Goal: Task Accomplishment & Management: Complete application form

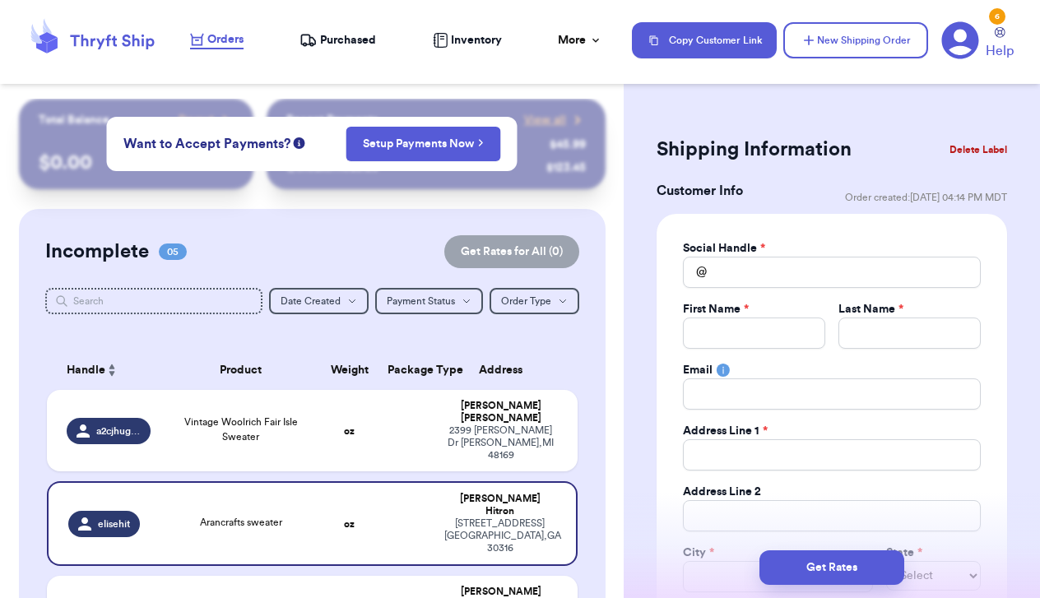
scroll to position [237, 0]
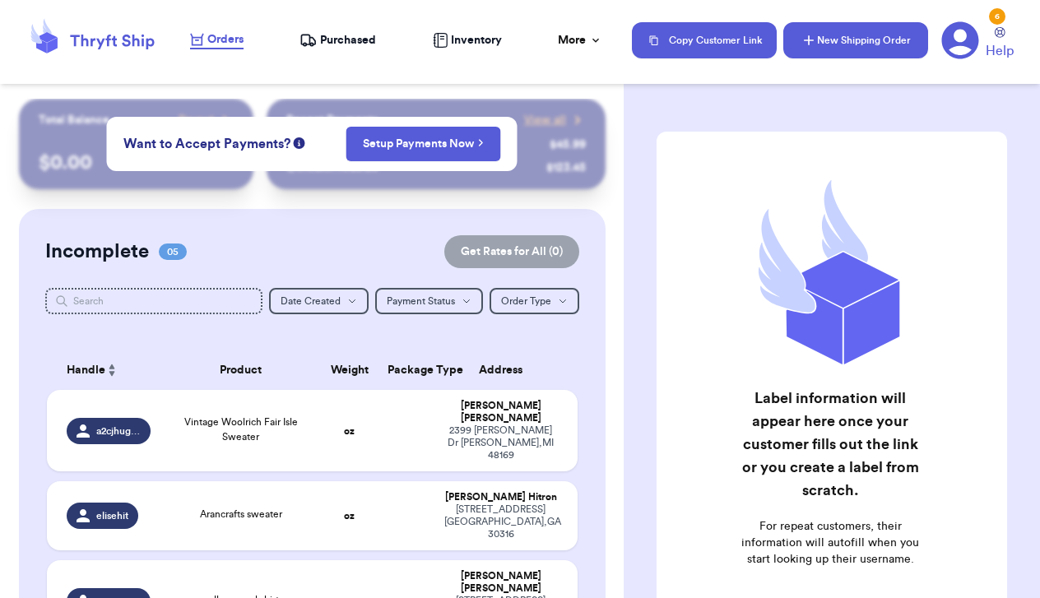
click at [819, 42] on button "New Shipping Order" at bounding box center [855, 40] width 145 height 36
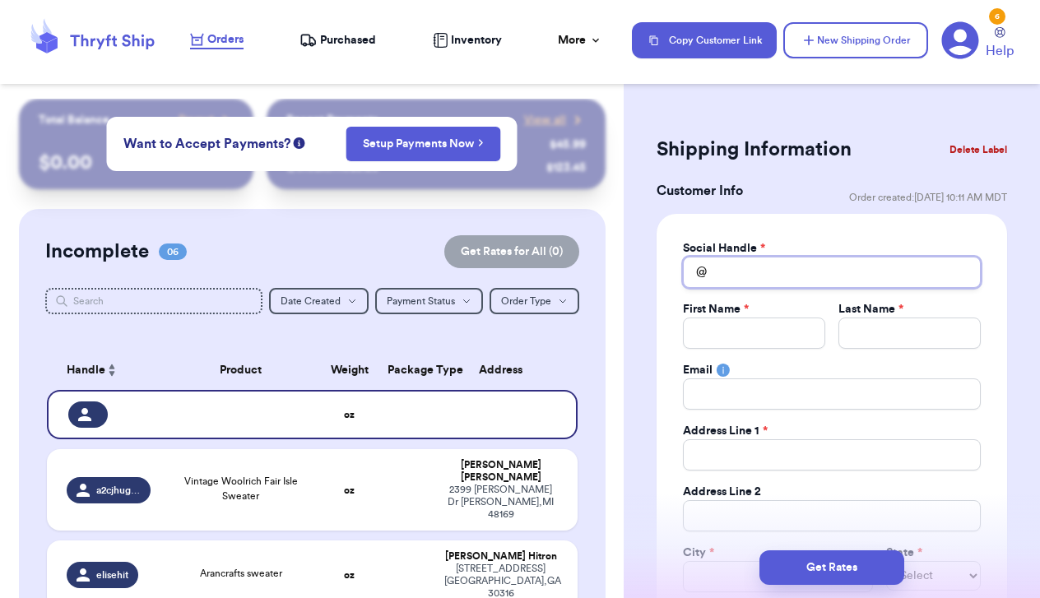
click at [781, 285] on input "Total Amount Paid" at bounding box center [832, 272] width 298 height 31
type input "s"
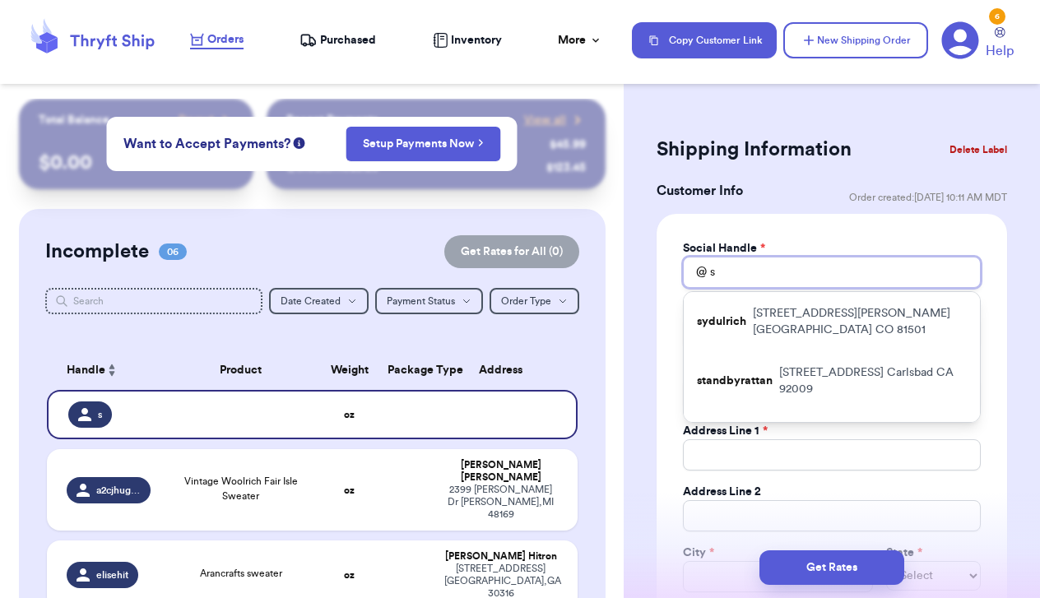
type input "sh"
type input "sha"
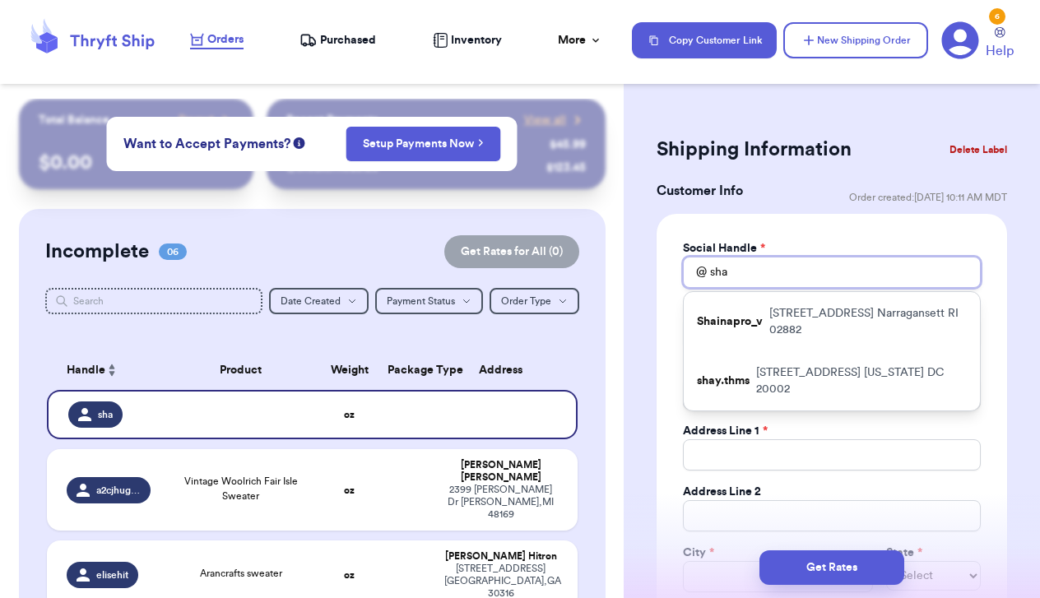
type input "shan"
type input "shann"
type input "shan"
type input "sha"
type input "sh"
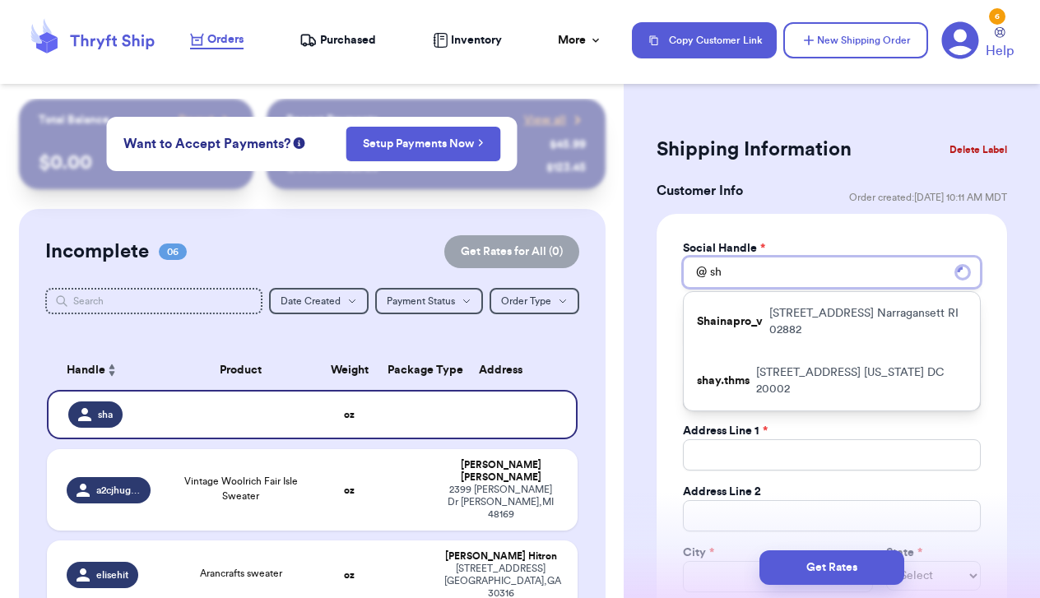
type input "s"
type input "se"
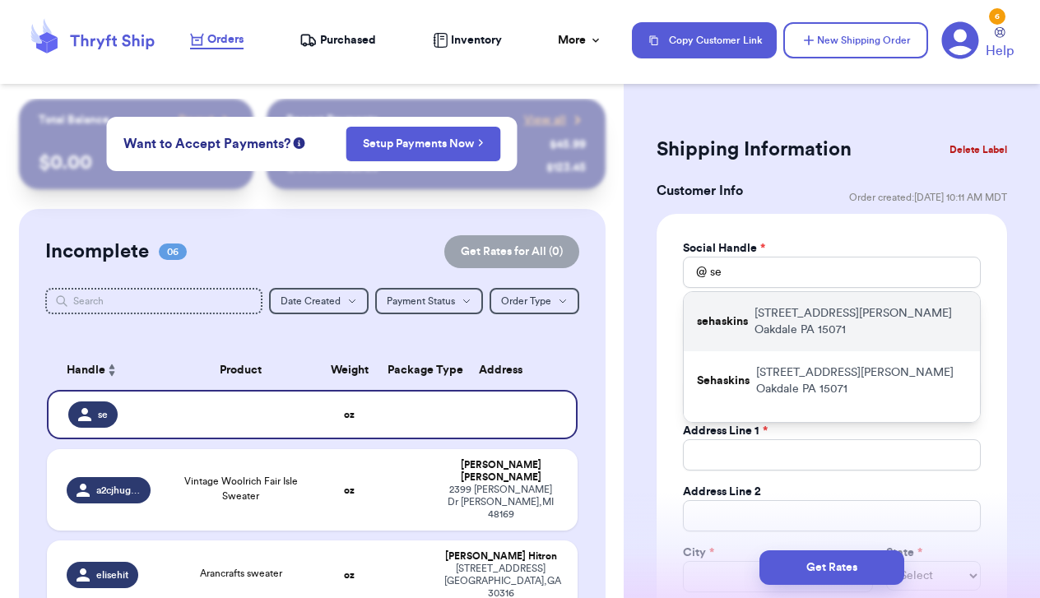
click at [780, 322] on div "sehaskins 1113 Hoffman Dr. Oakdale PA 15071" at bounding box center [832, 321] width 296 height 59
type input "sehaskins"
type input "Shannon"
type input "Haskins"
type input "sehaskins93@gmail.com"
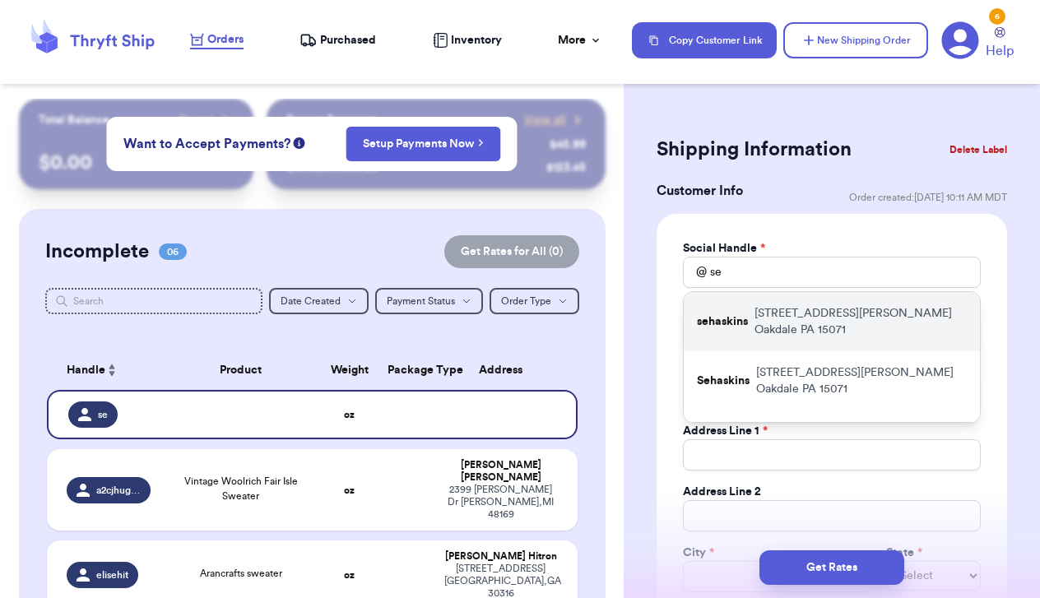
type input "1113 Hoffman Dr."
type input "Oakdale"
select select "PA"
type input "15071"
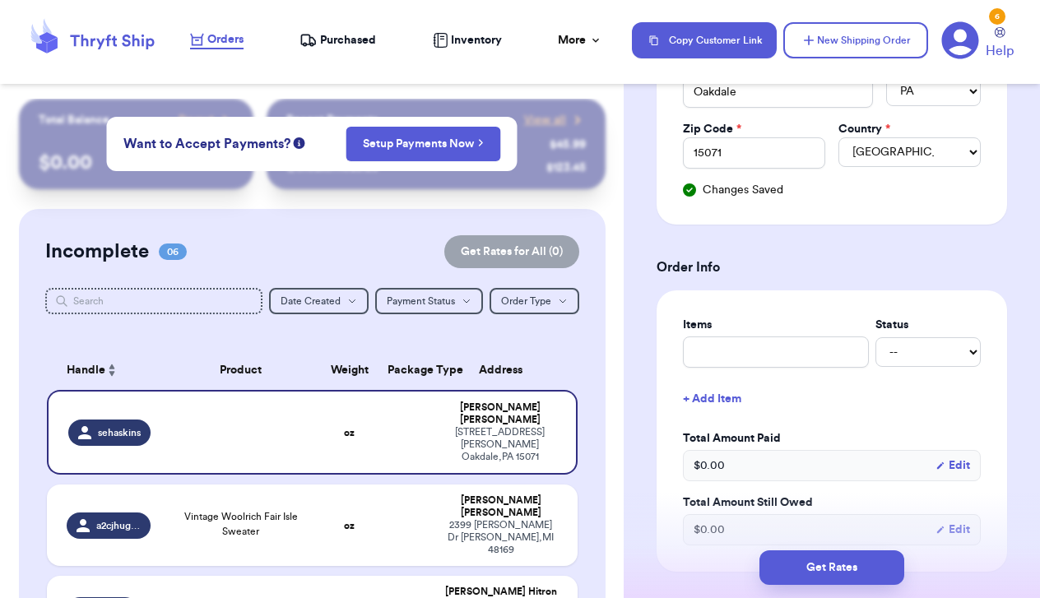
scroll to position [485, 0]
click at [745, 373] on div "Items Status -- Paid Owes + Add Item Total Amount Paid $ 0.00 Edit Total Amount…" at bounding box center [832, 430] width 298 height 229
type input "c"
type input "ca"
type input "car"
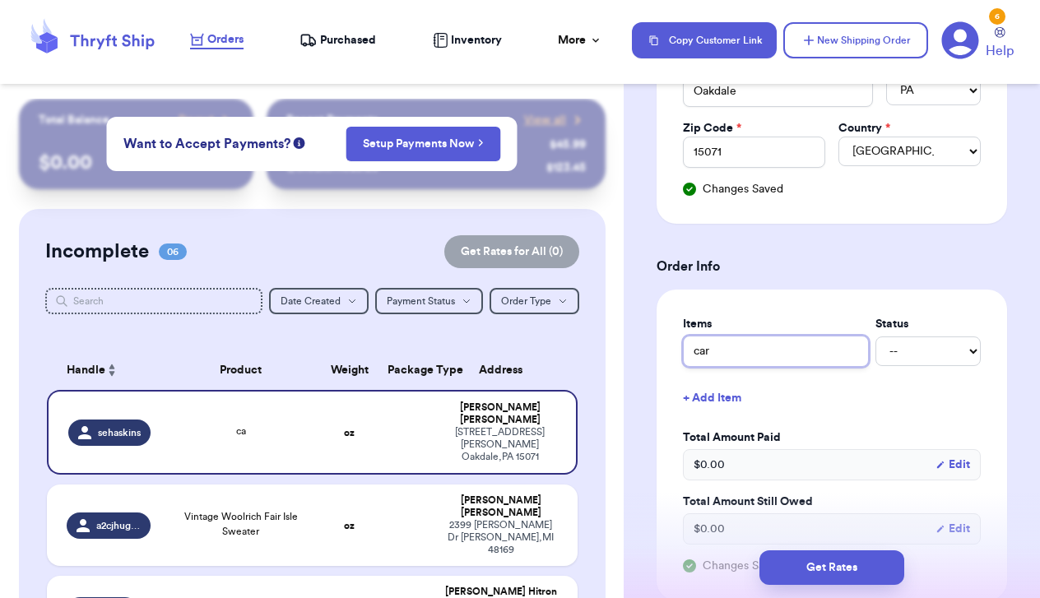
type input "carh"
type input "carha"
type input "carhar"
type input "carhart"
type input "carhartt"
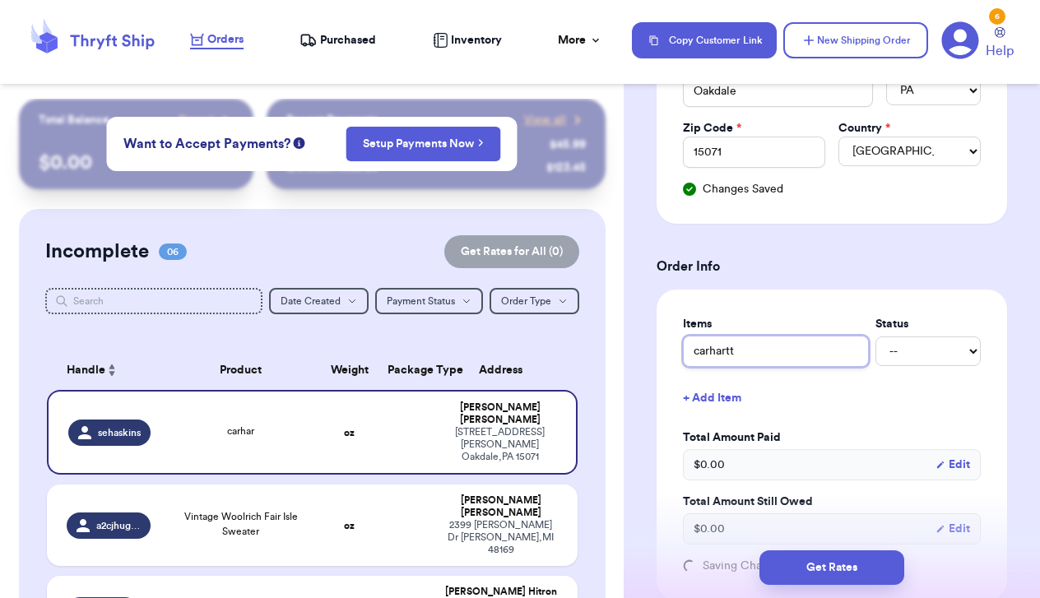
type input "carhartt"
type input "carhartt v"
type input "carhartt ve"
type input "carhartt ves"
type input "carhartt vest"
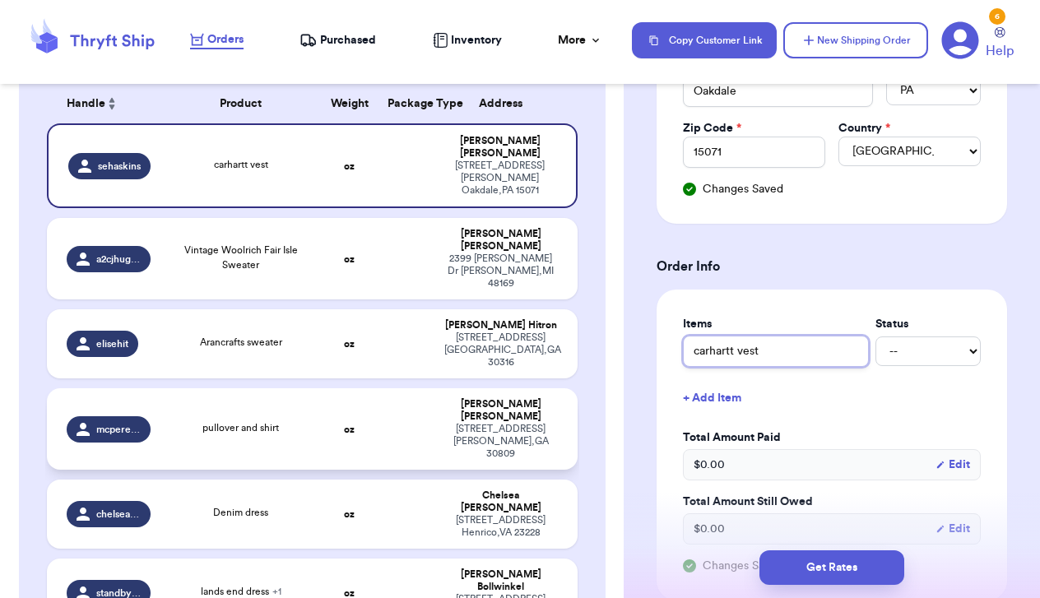
scroll to position [291, 0]
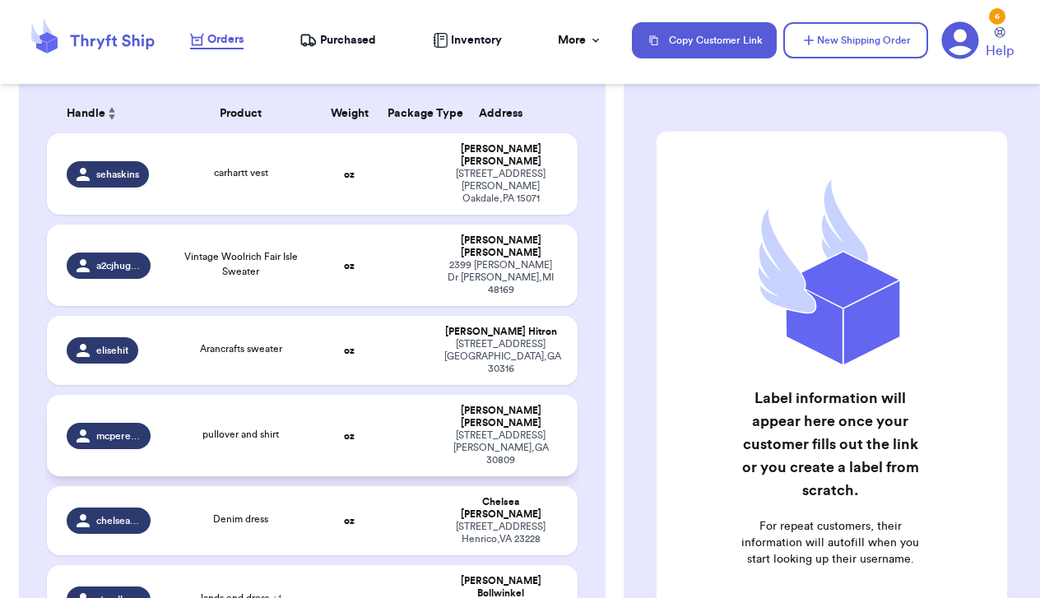
scroll to position [220, 0]
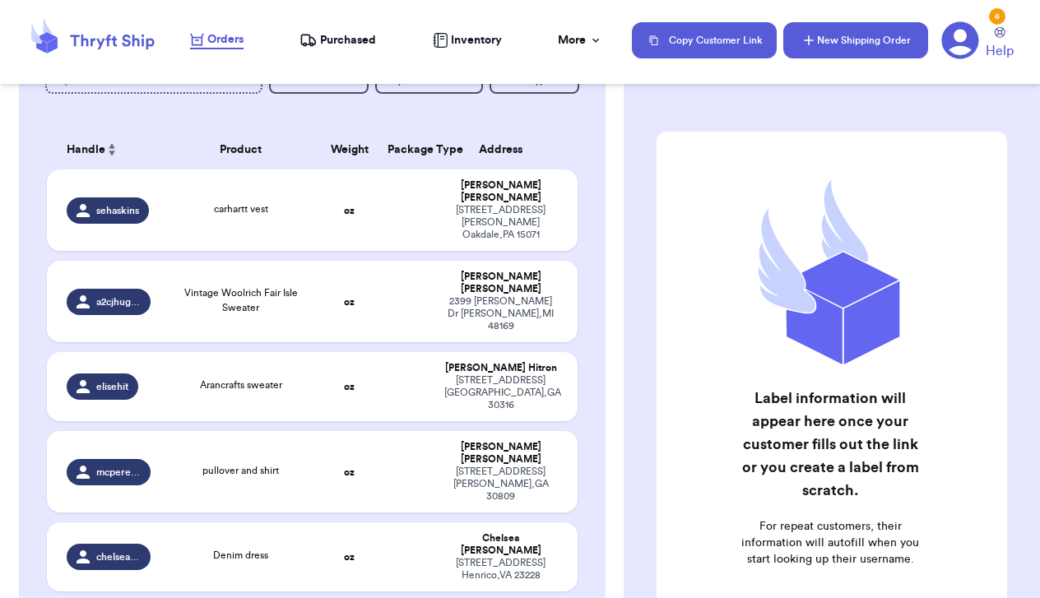
click at [808, 45] on icon "button" at bounding box center [809, 40] width 16 height 16
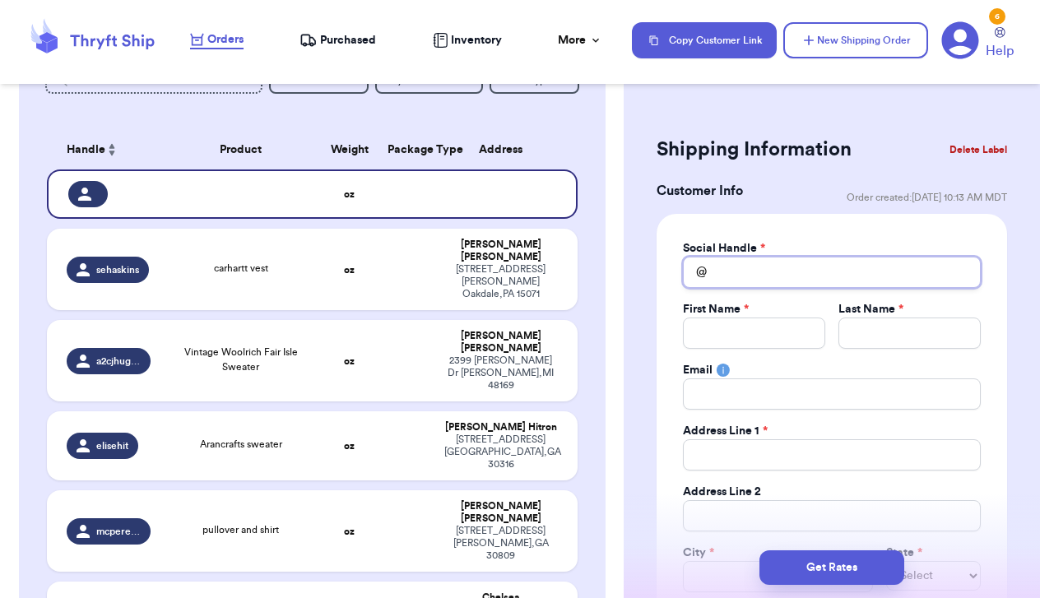
click at [742, 263] on input "Total Amount Paid" at bounding box center [832, 272] width 298 height 31
type input "b"
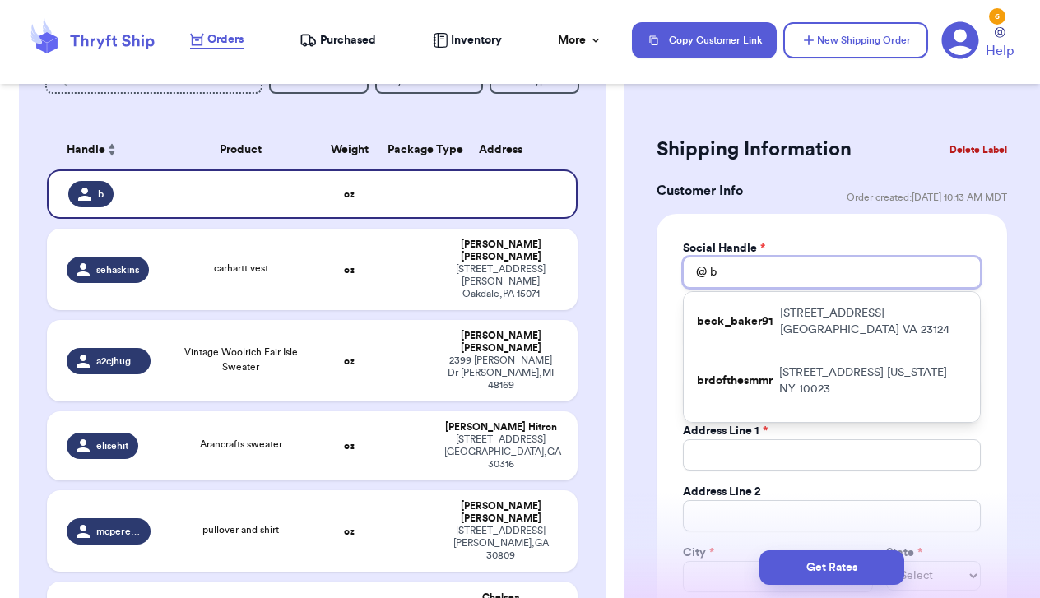
type input "br"
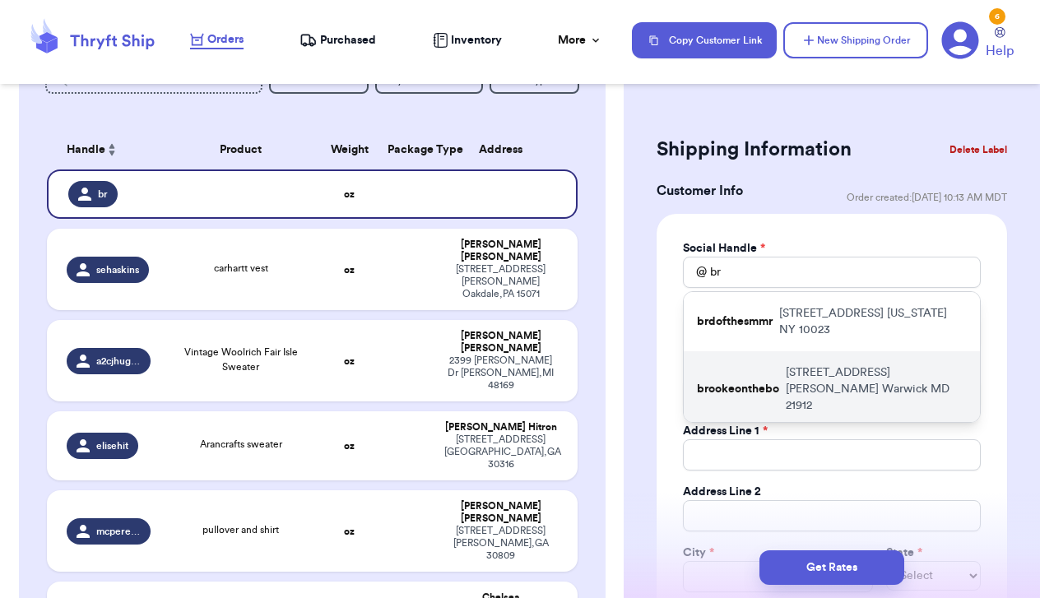
click at [724, 355] on div "brookeonthebo 335 Gwendolyn Rd Warwick MD 21912" at bounding box center [832, 389] width 296 height 76
type input "brookeonthebo"
type input "Brooke"
type input "Coursey"
type input "coursey_brooke@yahoo.com"
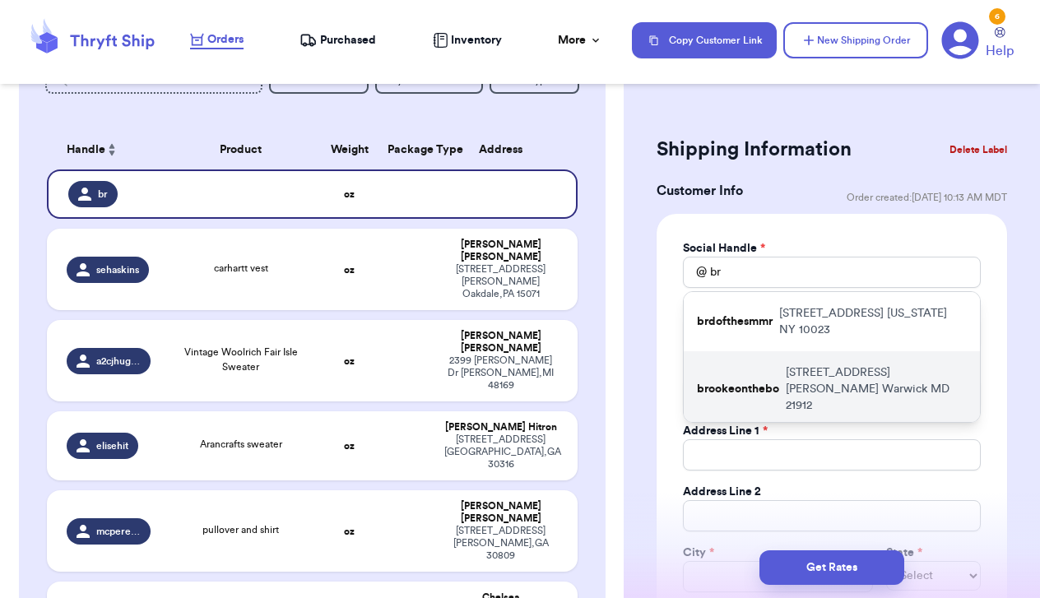
type input "335 Gwendolyn Rd"
type input "Warwick"
select select "MD"
type input "21912"
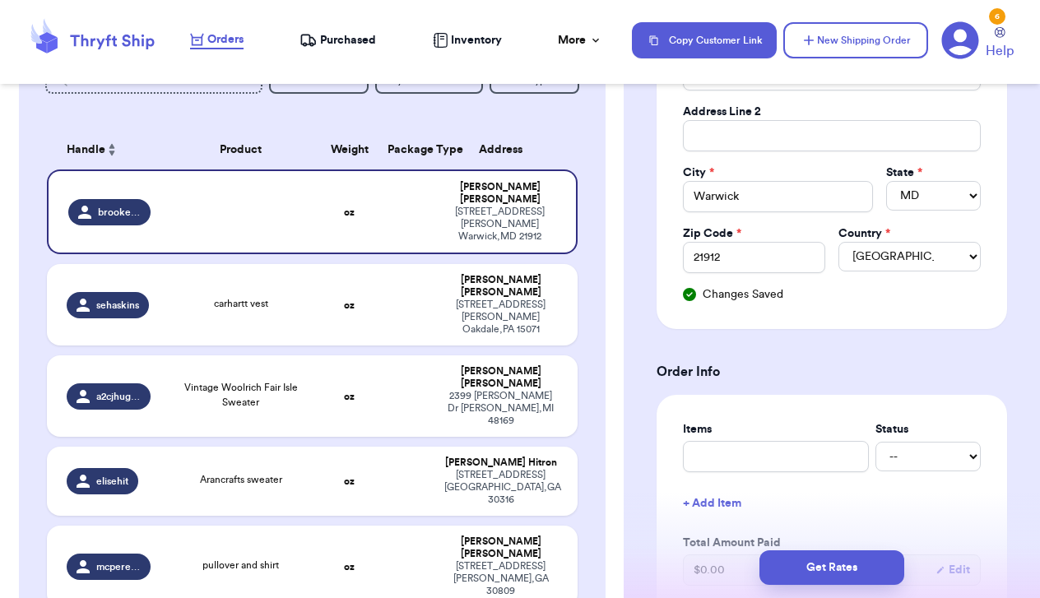
scroll to position [381, 0]
type input "c"
type input "ca"
type input "cam"
type input "camo"
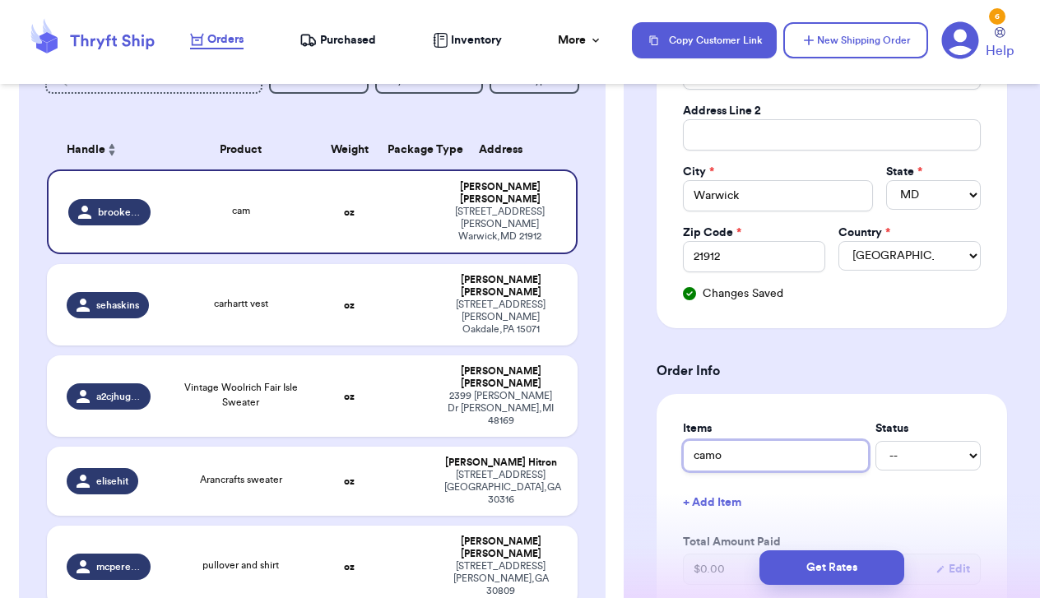
type input "camo"
type input "camo c"
type input "camo co"
type input "camo cov"
type input "camo cove"
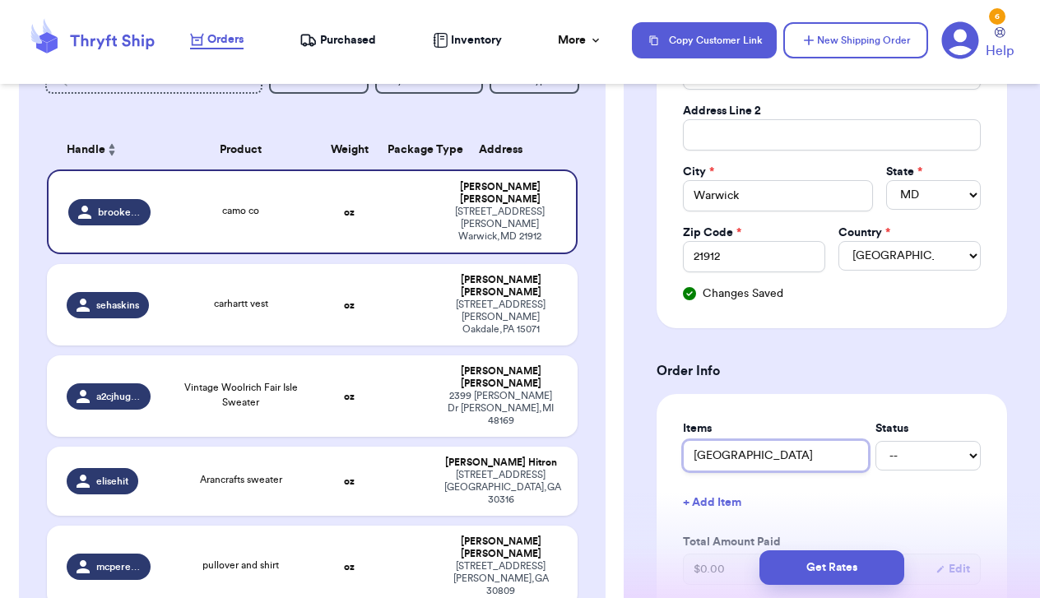
type input "camo cover"
type input "camo covera"
type input "camo coveral"
type input "camo coverall"
type input "camo coveralls"
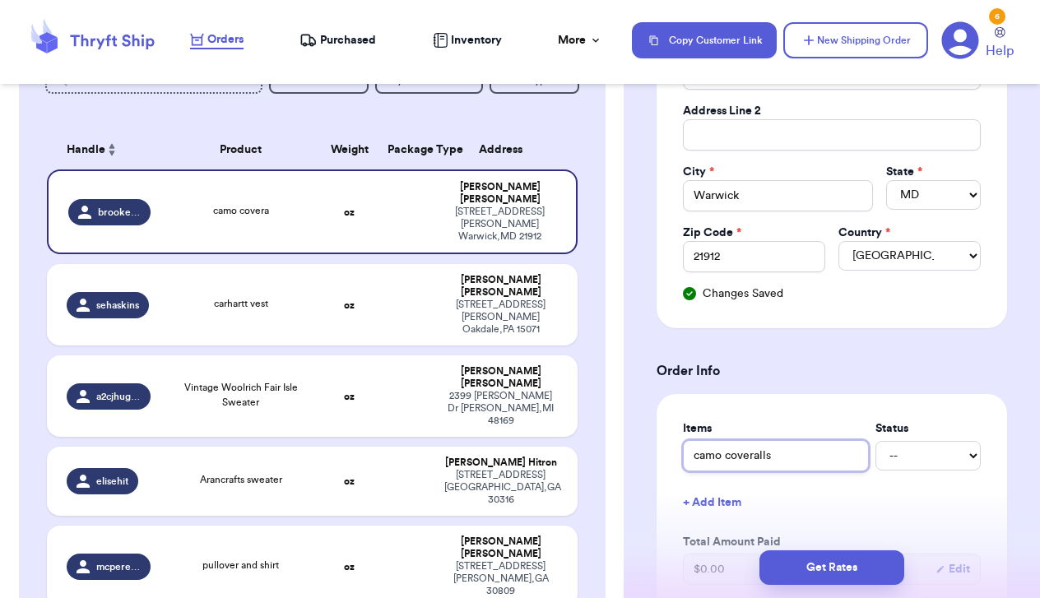
type input "camo coveralls,"
type input "camo coveralls, T"
type input "camo coveralls, TH"
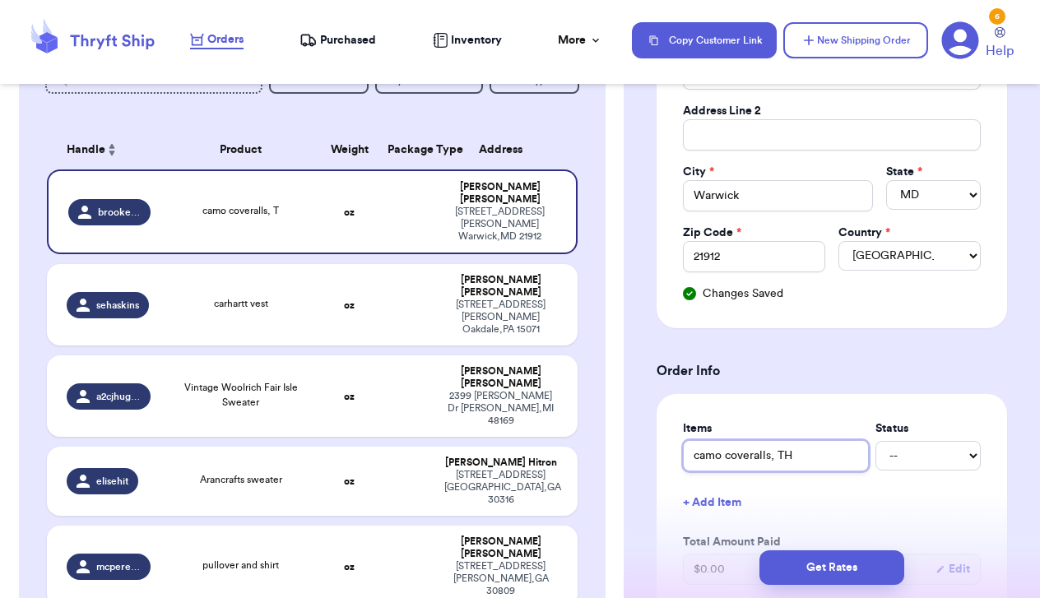
type input "camo coveralls, TH s"
type input "camo coveralls, TH st"
type input "camo coveralls, TH str"
type input "camo coveralls, TH stri"
type input "camo coveralls, TH strip"
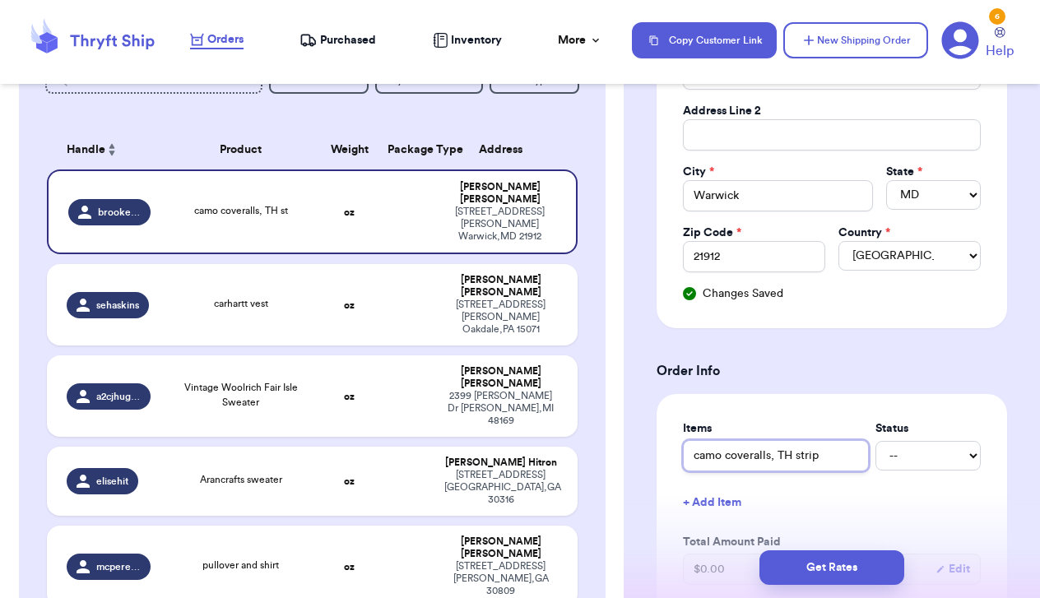
type input "camo coveralls, TH stripe"
type input "camo coveralls, TH striped"
type input "camo coveralls, TH striped s"
type input "camo coveralls, TH striped sw"
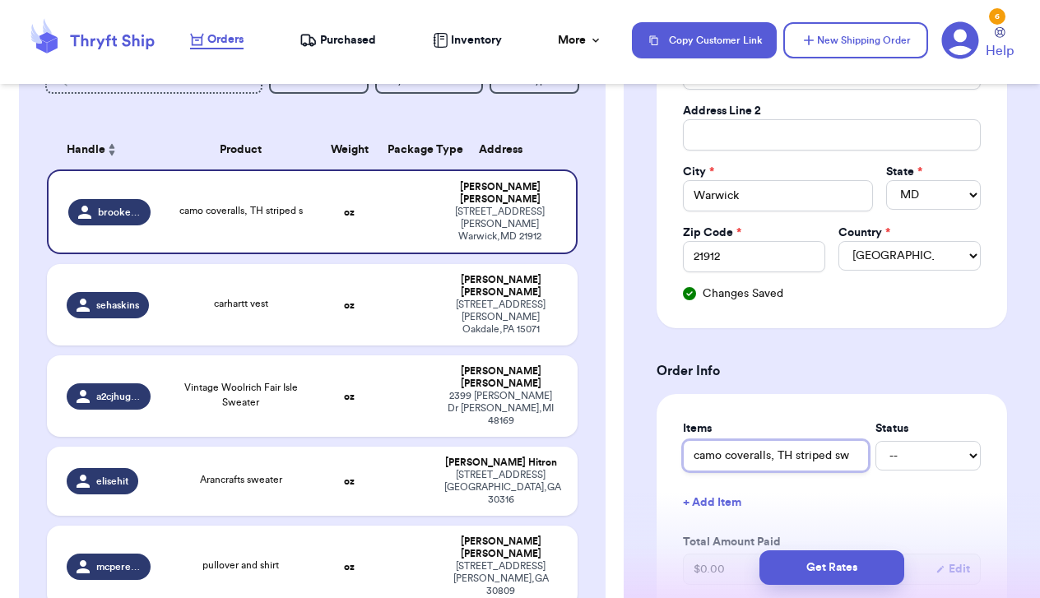
type input "camo coveralls, TH striped swe"
type input "camo coveralls, TH striped swea"
type input "camo coveralls, TH striped sweat"
type input "camo coveralls, TH striped sweate"
type input "camo coveralls, TH striped sweater"
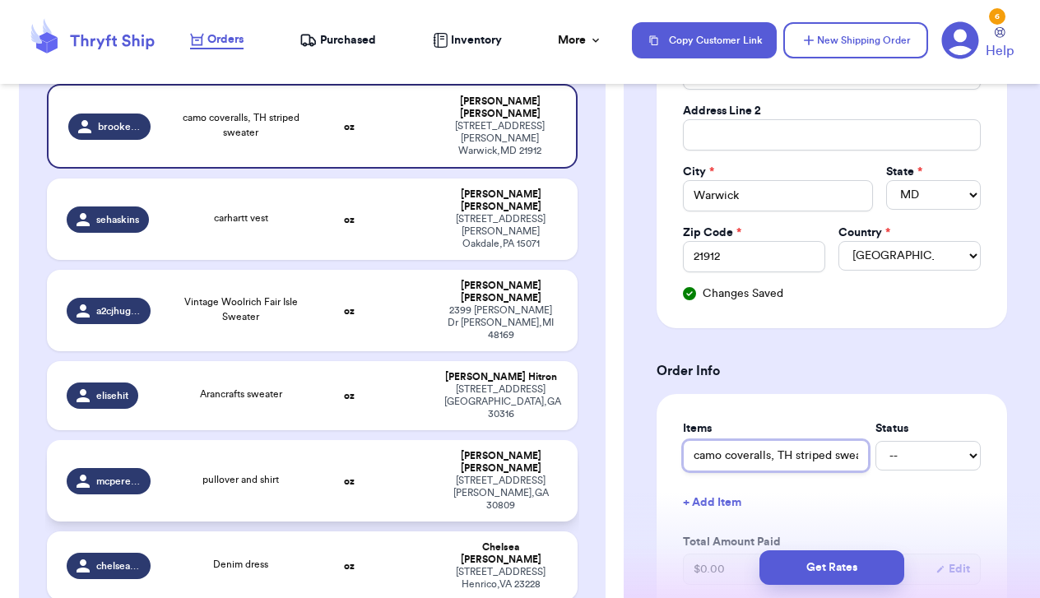
scroll to position [318, 0]
